Goal: Transaction & Acquisition: Book appointment/travel/reservation

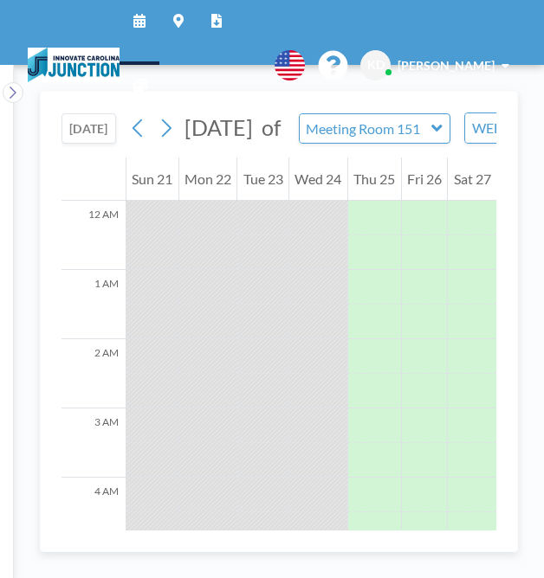
scroll to position [838, 0]
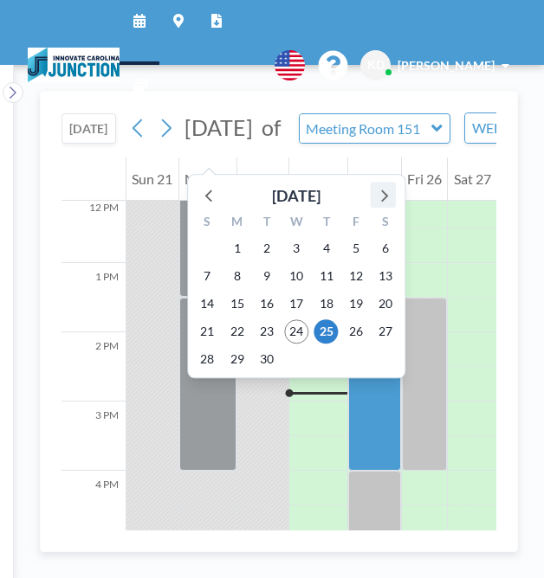
click at [384, 193] on icon at bounding box center [384, 196] width 7 height 12
click at [269, 329] on span "21" at bounding box center [266, 331] width 24 height 24
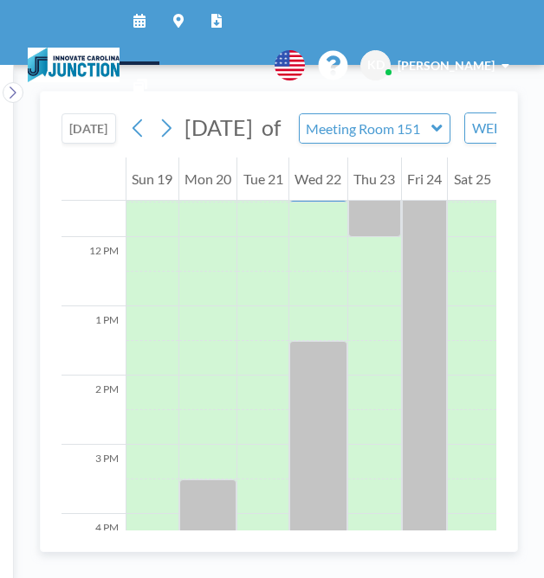
scroll to position [798, 0]
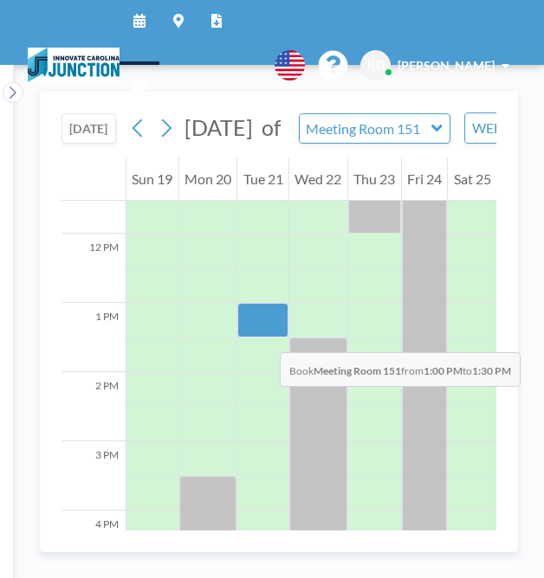
click at [262, 335] on div at bounding box center [262, 320] width 51 height 35
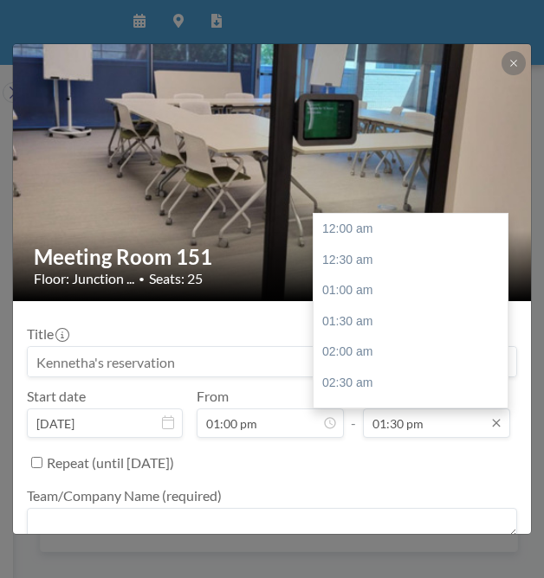
scroll to position [832, 0]
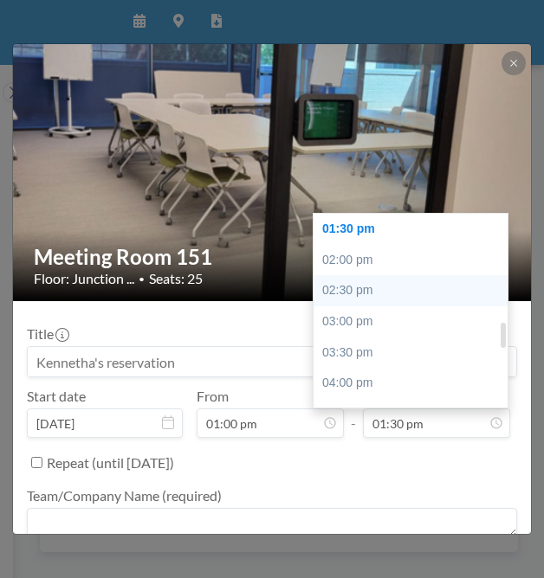
click at [359, 299] on div "02:30 pm" at bounding box center [414, 290] width 203 height 31
type input "02:30 pm"
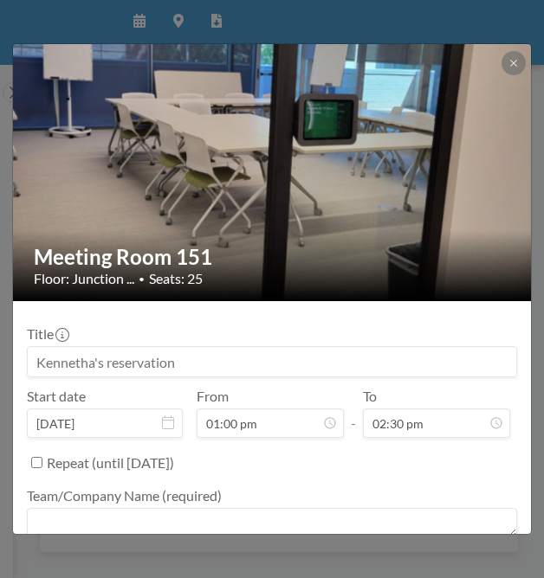
scroll to position [126, 0]
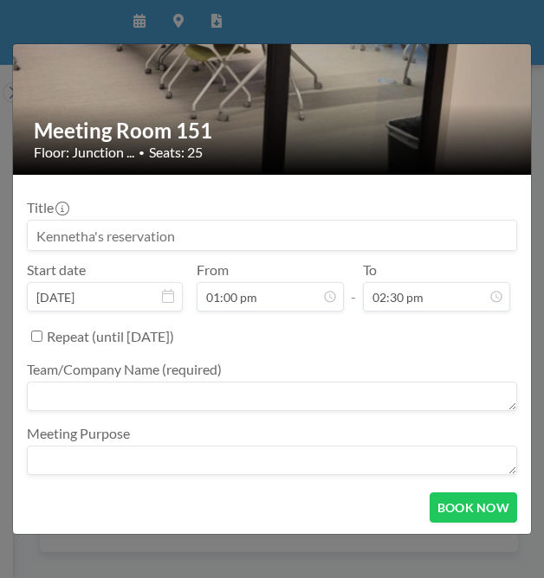
click at [205, 392] on textarea at bounding box center [272, 396] width 490 height 29
type textarea "Q"
click at [173, 454] on textarea at bounding box center [272, 460] width 490 height 29
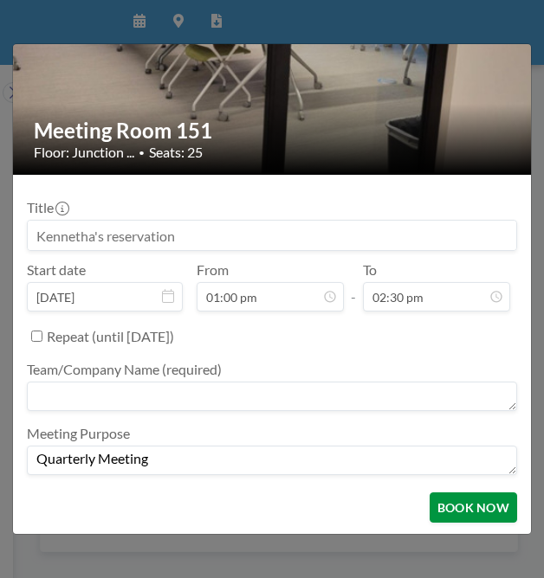
type textarea "Quarterly Meeting"
click at [461, 501] on button "BOOK NOW" at bounding box center [472, 508] width 87 height 30
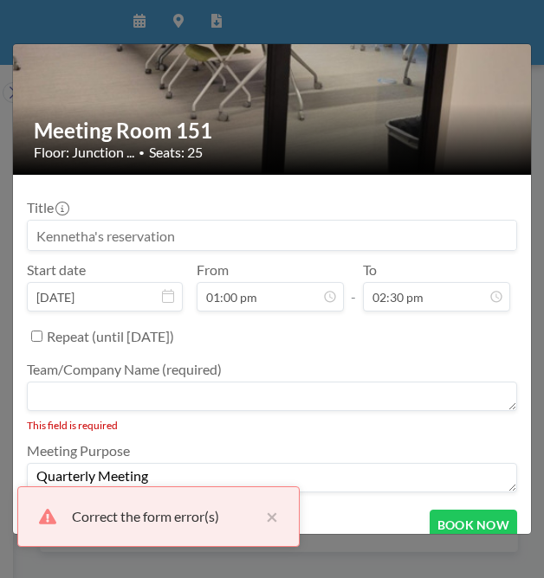
click at [127, 407] on textarea at bounding box center [272, 396] width 490 height 29
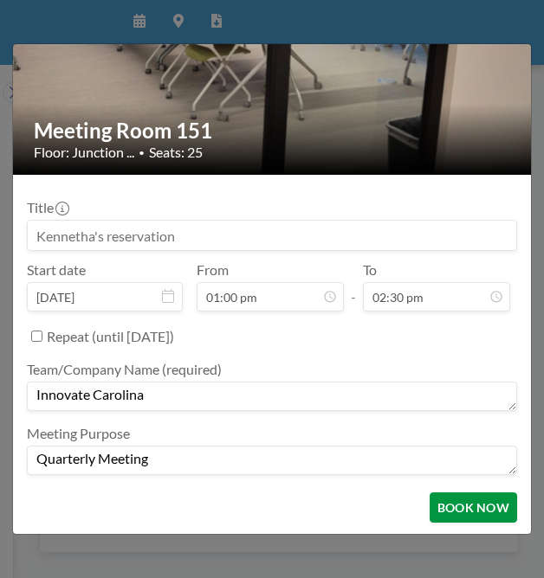
type textarea "Innovate Carolina"
click at [491, 501] on button "BOOK NOW" at bounding box center [472, 508] width 87 height 30
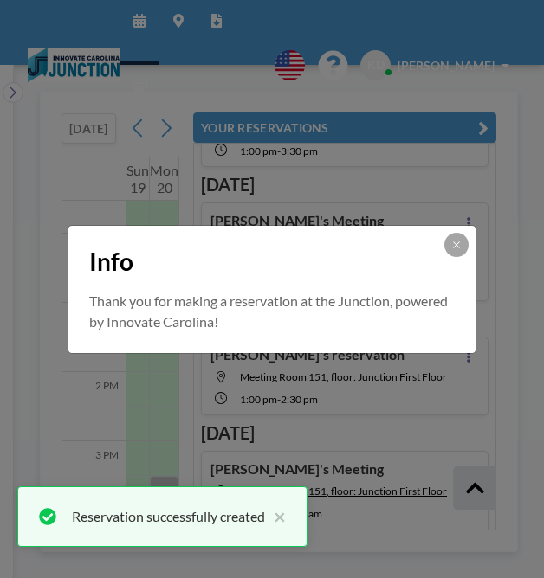
scroll to position [564, 0]
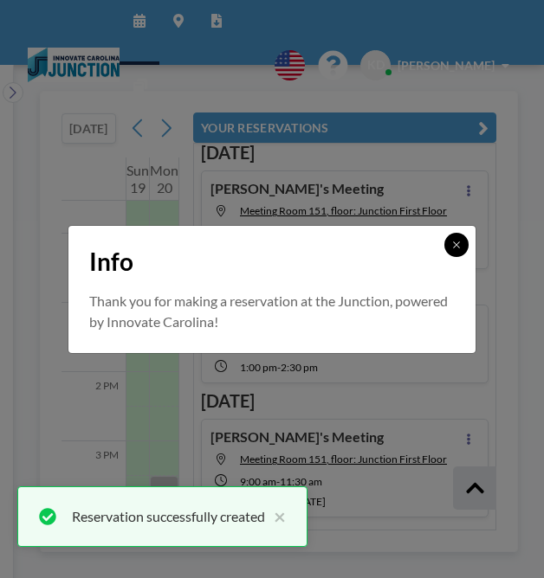
click at [458, 245] on icon at bounding box center [456, 245] width 10 height 10
